Goal: Task Accomplishment & Management: Manage account settings

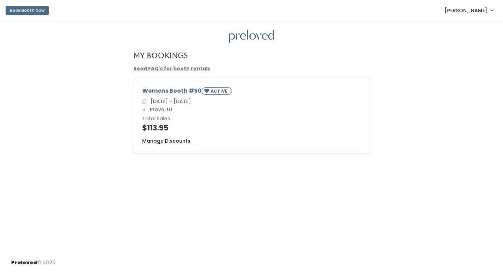
click at [172, 143] on u "Manage Discounts" at bounding box center [166, 140] width 48 height 7
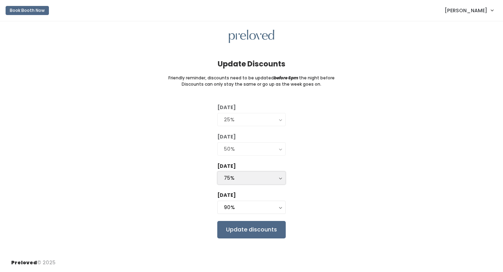
click at [244, 175] on div "75%" at bounding box center [251, 178] width 55 height 8
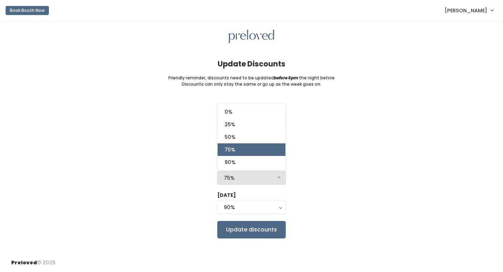
click at [248, 214] on div "[DATE] 0% 25% 50% 75% 90% 90%" at bounding box center [251, 203] width 68 height 24
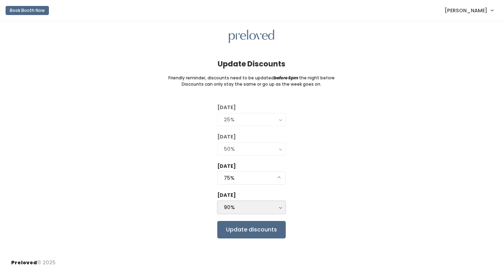
click at [248, 212] on button "90%" at bounding box center [251, 206] width 68 height 13
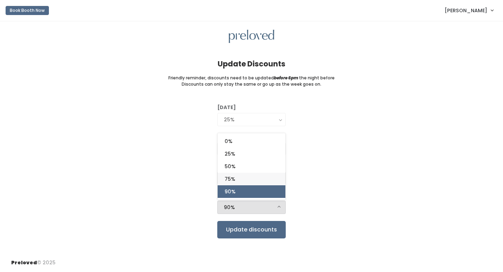
click at [244, 183] on link "75%" at bounding box center [252, 178] width 68 height 13
select select "75%"
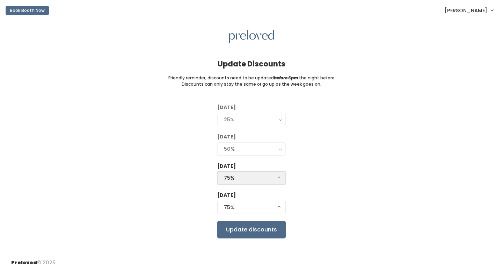
click at [244, 181] on div "75%" at bounding box center [251, 178] width 55 height 8
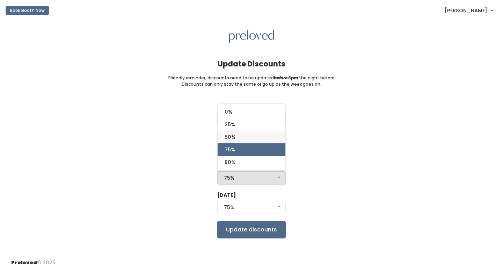
click at [238, 141] on link "50%" at bounding box center [252, 137] width 68 height 13
select select "50%"
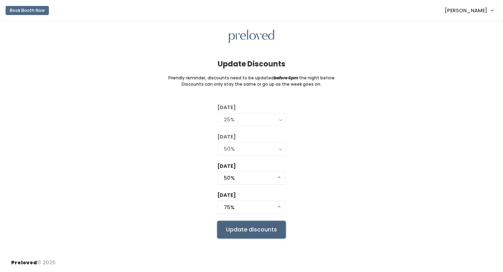
click at [262, 234] on input "Update discounts" at bounding box center [251, 229] width 68 height 17
